Goal: Task Accomplishment & Management: Manage account settings

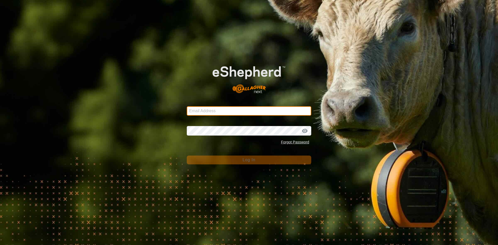
type input "[EMAIL_ADDRESS][DOMAIN_NAME]"
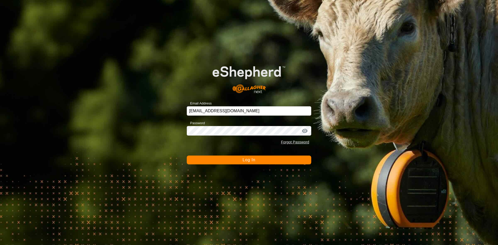
click at [254, 161] on span "Log In" at bounding box center [248, 160] width 13 height 4
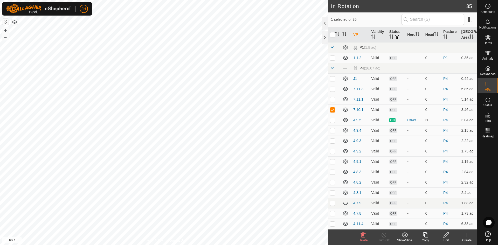
checkbox input "false"
checkbox input "true"
checkbox input "false"
checkbox input "true"
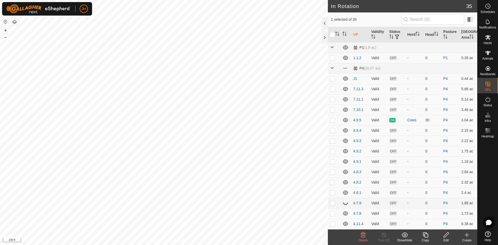
checkbox input "false"
checkbox input "true"
checkbox input "false"
click at [333, 99] on p-checkbox at bounding box center [332, 99] width 5 height 4
checkbox input "false"
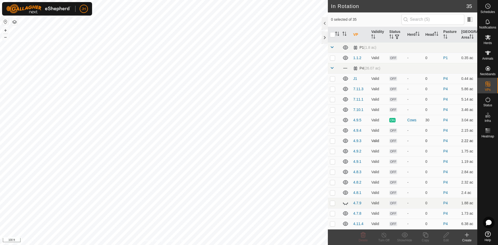
checkbox input "true"
checkbox input "false"
checkbox input "true"
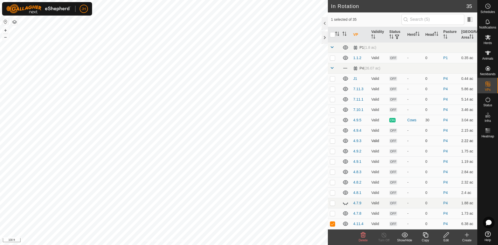
checkbox input "true"
checkbox input "false"
click at [444, 238] on div "Edit" at bounding box center [446, 240] width 21 height 5
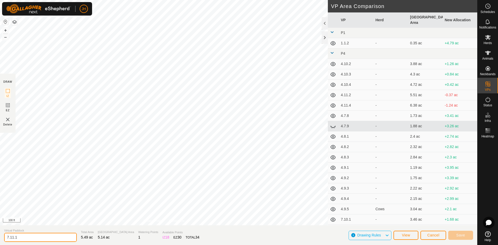
click at [18, 238] on input "7.11.1" at bounding box center [40, 237] width 73 height 9
type input "7.10.5"
click at [469, 236] on button "Save" at bounding box center [460, 235] width 25 height 9
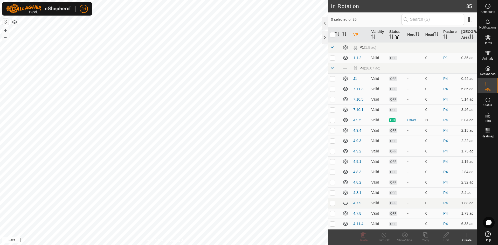
click at [470, 238] on div "Create" at bounding box center [466, 240] width 21 height 5
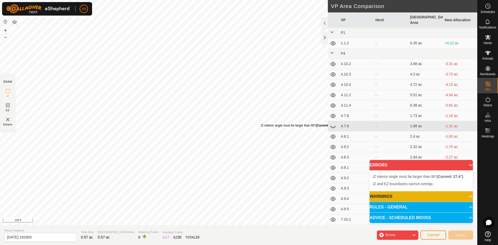
drag, startPoint x: 154, startPoint y: 167, endPoint x: 261, endPoint y: 128, distance: 114.0
click at [261, 128] on div "IZ interior angle must be larger than 80° (Current: 27.4°) ." at bounding box center [300, 125] width 78 height 5
click at [430, 236] on span "Cancel" at bounding box center [433, 235] width 12 height 4
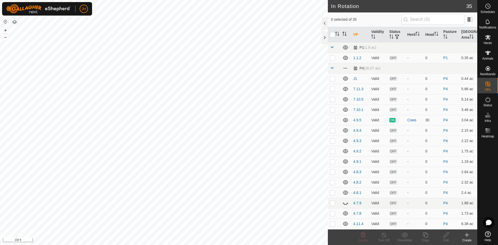
checkbox input "true"
checkbox input "false"
click at [484, 12] on span "Schedules" at bounding box center [487, 11] width 15 height 3
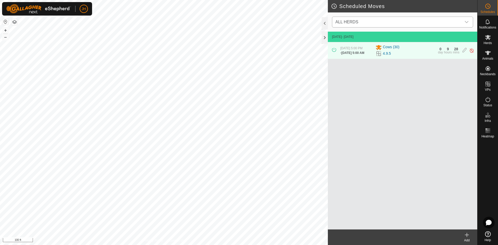
click at [453, 21] on span "ALL HERDS" at bounding box center [397, 22] width 128 height 10
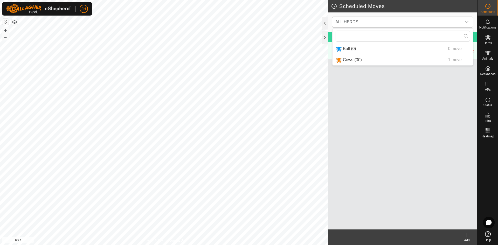
click at [361, 60] on li "Cows (30) 1 move" at bounding box center [402, 60] width 141 height 11
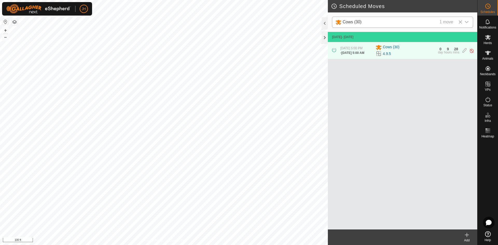
click at [467, 238] on div "Add" at bounding box center [466, 240] width 21 height 5
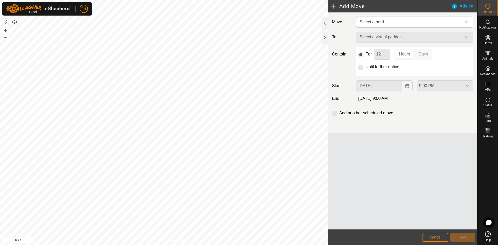
click at [398, 21] on span "Select a herd" at bounding box center [409, 22] width 104 height 10
click at [392, 50] on li "Cows (30)" at bounding box center [415, 49] width 116 height 11
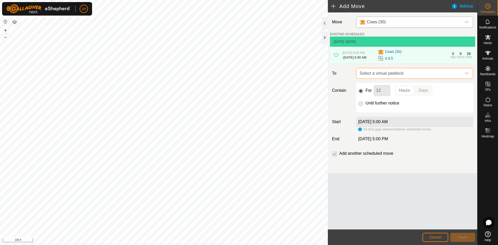
click at [400, 77] on span "Select a virtual paddock" at bounding box center [409, 73] width 104 height 10
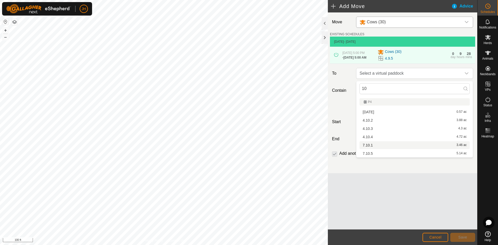
type input "10"
click at [371, 146] on li "7.10.1 3.46 ac" at bounding box center [414, 145] width 110 height 8
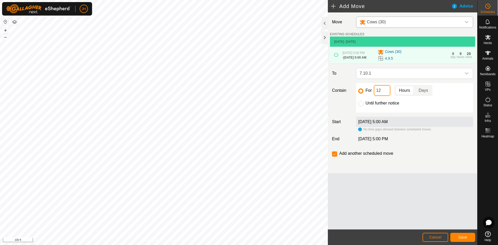
drag, startPoint x: 384, startPoint y: 94, endPoint x: 366, endPoint y: 93, distance: 17.4
click at [366, 93] on div "For 12 Hours Days" at bounding box center [414, 90] width 113 height 11
type input "2"
click at [463, 237] on span "Save" at bounding box center [462, 237] width 9 height 4
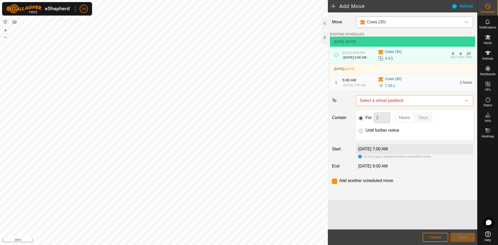
click at [427, 106] on span "Select a virtual paddock" at bounding box center [409, 100] width 104 height 10
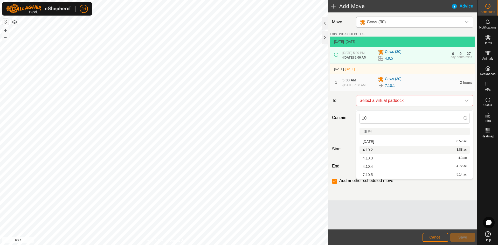
type input "10"
click at [372, 150] on li "4.10.2 3.88 ac" at bounding box center [414, 150] width 110 height 8
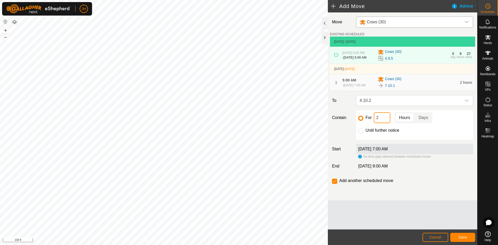
drag, startPoint x: 380, startPoint y: 124, endPoint x: 373, endPoint y: 127, distance: 7.1
click at [374, 123] on p-inputnumber "2" at bounding box center [382, 117] width 17 height 11
click at [459, 238] on span "Save" at bounding box center [462, 237] width 9 height 4
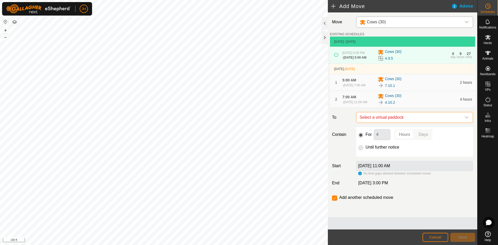
click at [402, 123] on span "Select a virtual paddock" at bounding box center [409, 117] width 104 height 10
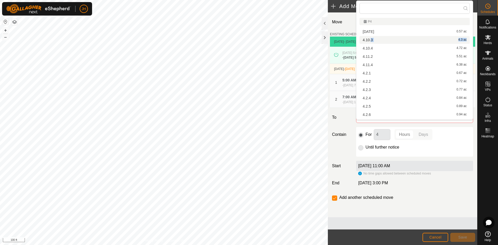
click at [372, 40] on li "4.10.3 4.3 ac" at bounding box center [414, 40] width 110 height 8
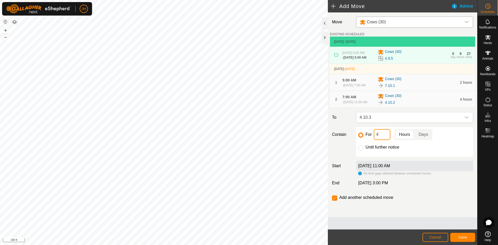
drag, startPoint x: 381, startPoint y: 142, endPoint x: 370, endPoint y: 140, distance: 11.4
click at [370, 140] on div "For 4 Hours Days" at bounding box center [414, 134] width 113 height 11
type input "3"
click at [462, 240] on button "Save" at bounding box center [462, 237] width 25 height 9
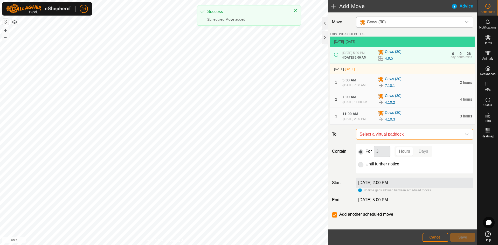
click at [423, 140] on span "Select a virtual paddock" at bounding box center [409, 134] width 104 height 10
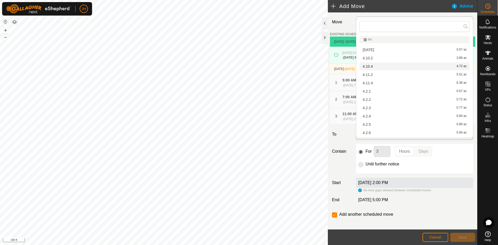
click at [373, 65] on li "4.10.4 4.72 ac" at bounding box center [414, 66] width 110 height 8
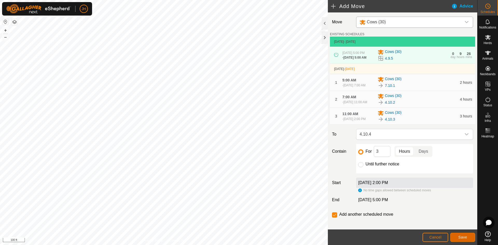
click at [462, 239] on span "Save" at bounding box center [462, 237] width 9 height 4
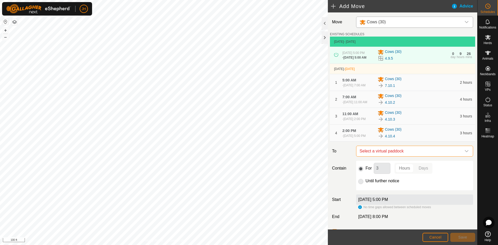
click at [425, 156] on span "Select a virtual paddock" at bounding box center [409, 151] width 104 height 10
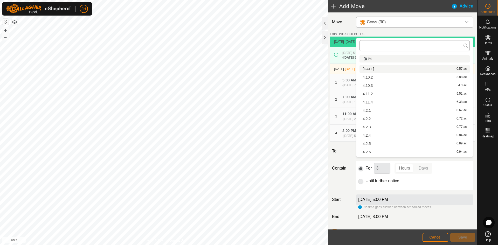
click at [379, 45] on input "text" at bounding box center [414, 45] width 110 height 11
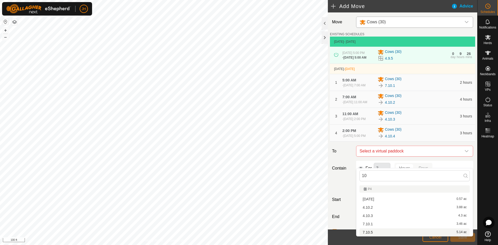
type input "10"
click at [374, 232] on li "7.10.5 5.14 ac" at bounding box center [414, 232] width 110 height 8
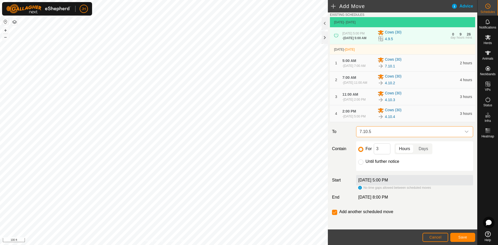
scroll to position [26, 0]
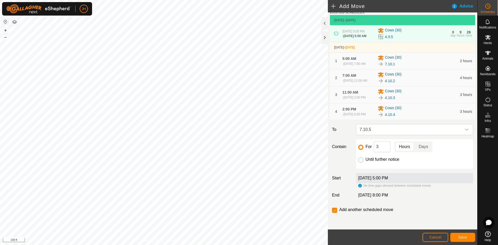
click at [361, 163] on input "Until further notice" at bounding box center [360, 159] width 5 height 5
radio input "true"
checkbox input "false"
click at [360, 150] on input "For" at bounding box center [360, 147] width 5 height 5
radio input "true"
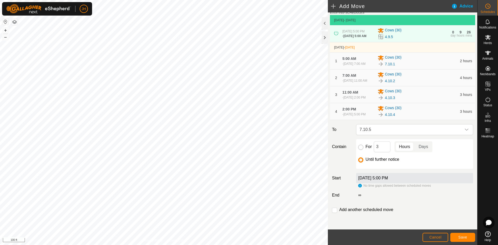
checkbox input "true"
drag, startPoint x: 379, startPoint y: 154, endPoint x: 375, endPoint y: 156, distance: 4.2
click at [375, 152] on input "3" at bounding box center [382, 146] width 17 height 11
type input "12"
click at [461, 239] on span "Save" at bounding box center [462, 237] width 9 height 4
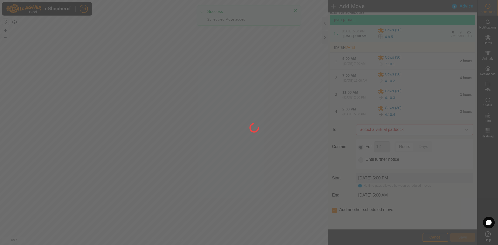
scroll to position [0, 0]
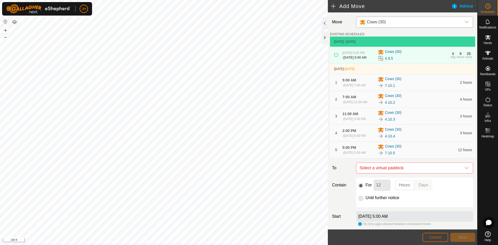
click at [436, 235] on button "Cancel" at bounding box center [435, 237] width 26 height 9
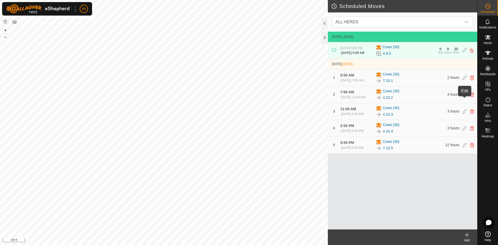
click at [465, 97] on icon at bounding box center [464, 94] width 4 height 5
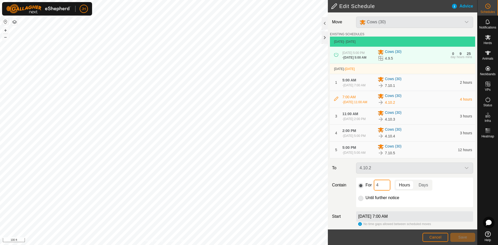
drag, startPoint x: 379, startPoint y: 198, endPoint x: 374, endPoint y: 200, distance: 5.4
click at [374, 191] on input "4" at bounding box center [382, 185] width 17 height 11
type input "3"
click at [462, 237] on span "Save" at bounding box center [462, 237] width 9 height 4
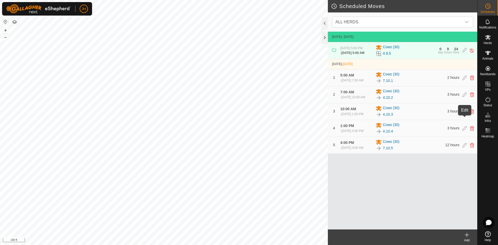
click at [462, 114] on icon at bounding box center [464, 111] width 4 height 5
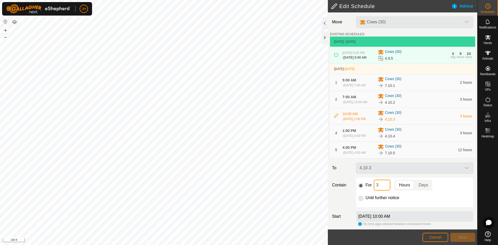
click at [381, 191] on input "3" at bounding box center [382, 185] width 17 height 11
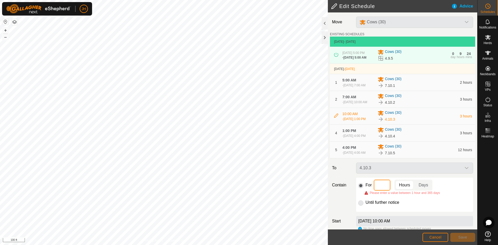
type input "4"
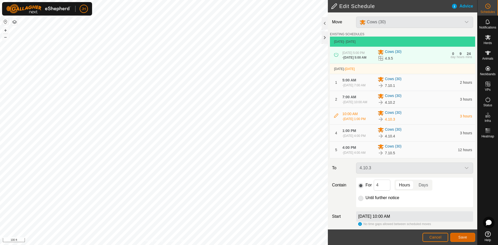
click at [465, 240] on button "Save" at bounding box center [462, 237] width 25 height 9
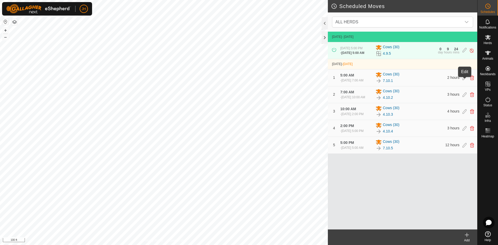
click at [464, 80] on icon at bounding box center [464, 77] width 4 height 5
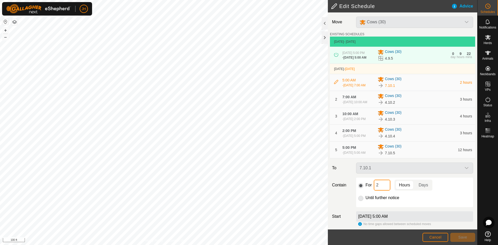
drag, startPoint x: 381, startPoint y: 202, endPoint x: 372, endPoint y: 194, distance: 12.5
click at [374, 191] on input "2" at bounding box center [382, 185] width 17 height 11
type input "3"
click at [458, 236] on span "Save" at bounding box center [462, 237] width 9 height 4
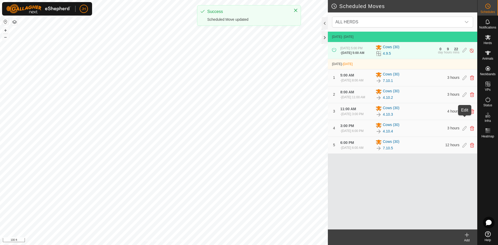
click at [464, 114] on icon at bounding box center [464, 111] width 4 height 5
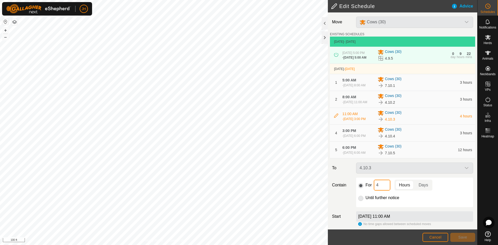
drag, startPoint x: 383, startPoint y: 200, endPoint x: 369, endPoint y: 201, distance: 13.8
click at [369, 191] on div "For 4 Hours Days" at bounding box center [414, 185] width 113 height 11
type input "3"
click at [462, 237] on span "Save" at bounding box center [462, 237] width 9 height 4
